Goal: Task Accomplishment & Management: Manage account settings

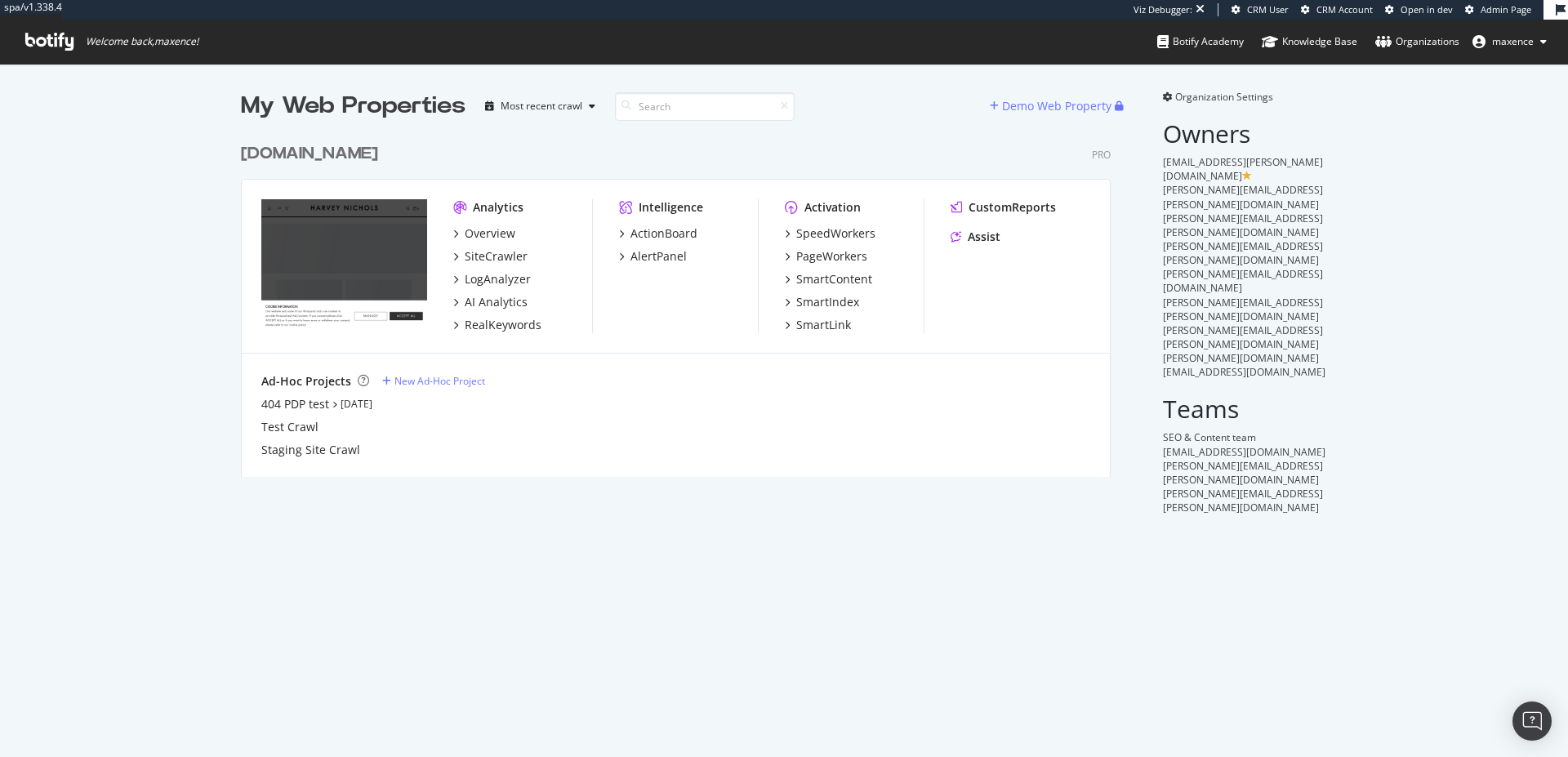
scroll to position [745, 1543]
click at [1233, 351] on span "hattie.day@harveynichols.com" at bounding box center [1244, 364] width 162 height 27
click at [1231, 94] on span "Organization Settings" at bounding box center [1224, 97] width 98 height 14
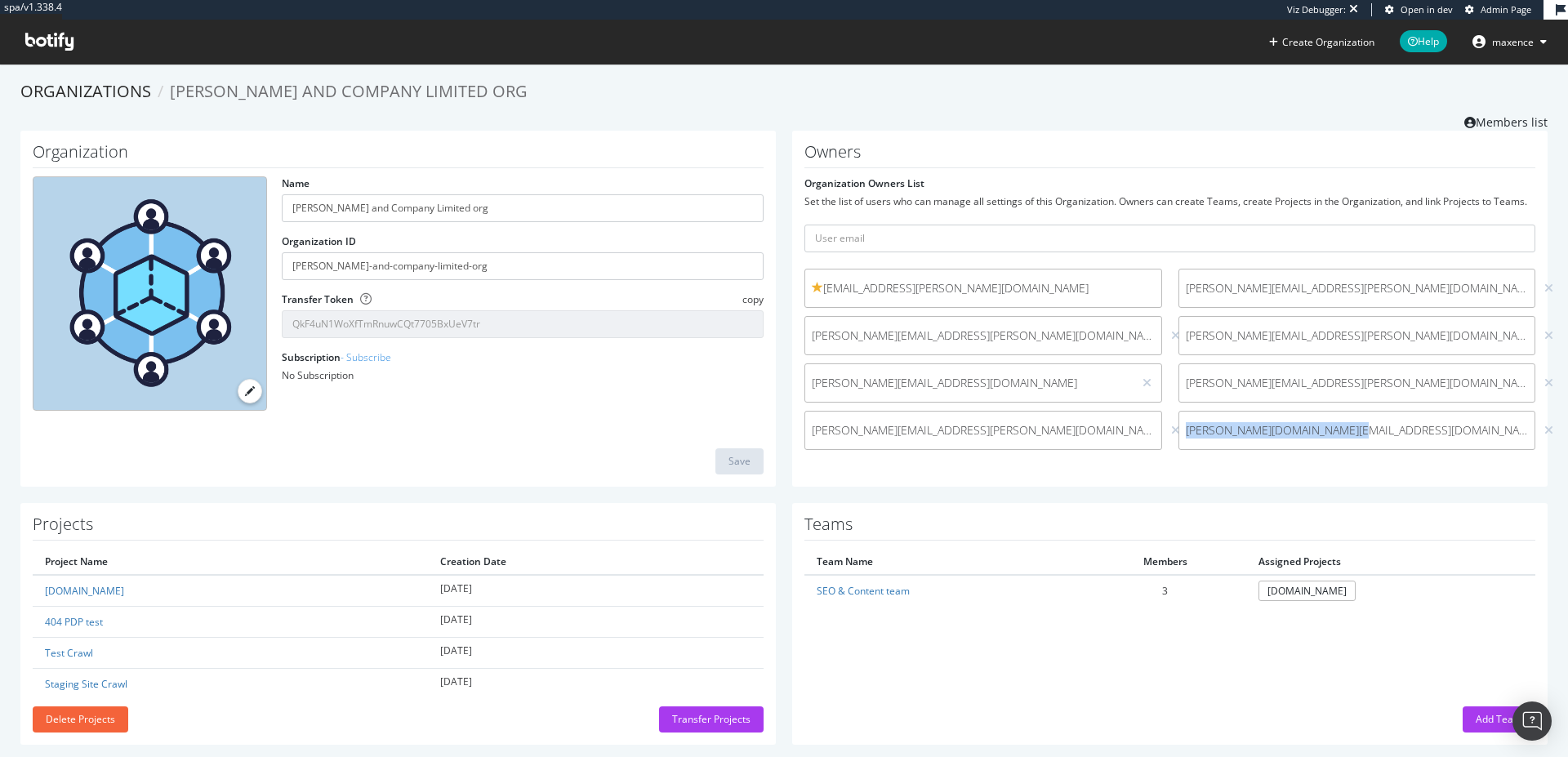
drag, startPoint x: 1343, startPoint y: 436, endPoint x: 1177, endPoint y: 431, distance: 166.1
click at [1186, 431] on span "hattie.day@harveynichols.com" at bounding box center [1357, 430] width 343 height 17
copy span "hattie.day@harveynichols.com"
click at [1251, 423] on span "hattie.day@harveynichols.com" at bounding box center [1357, 430] width 343 height 17
click at [1289, 437] on span "hattie.day@harveynichols.com" at bounding box center [1357, 430] width 343 height 17
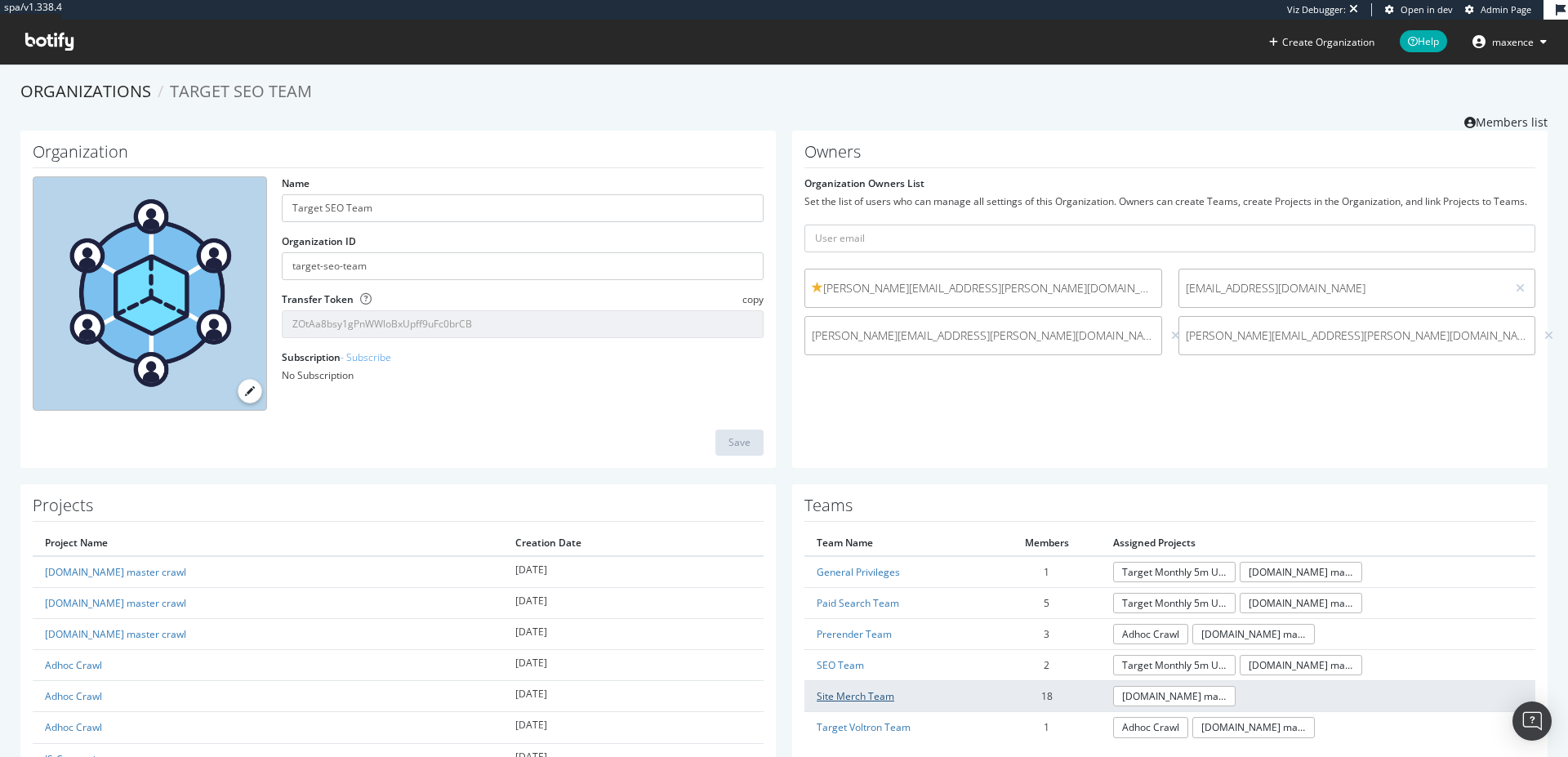
click at [861, 695] on link "Site Merch Team" at bounding box center [855, 696] width 78 height 14
